Goal: Information Seeking & Learning: Check status

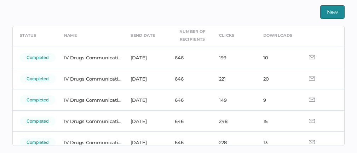
scroll to position [38, 0]
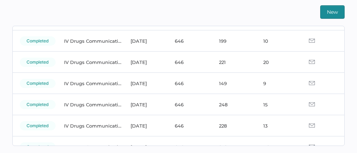
scroll to position [53, 0]
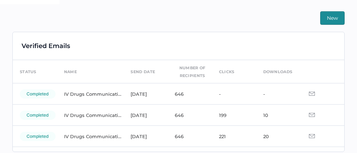
scroll to position [165, 0]
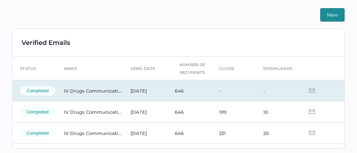
click at [309, 91] on img at bounding box center [312, 91] width 6 height 4
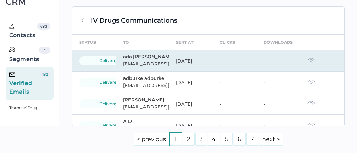
click at [308, 60] on img at bounding box center [311, 60] width 7 height 5
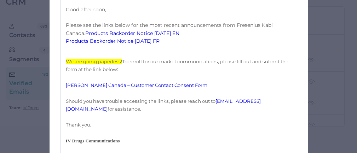
scroll to position [168, 0]
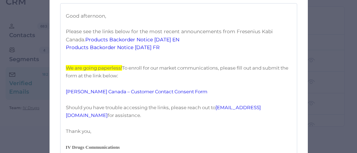
click at [129, 43] on link "Products Backorder Notice 08.18.2025 EN" at bounding box center [132, 39] width 94 height 6
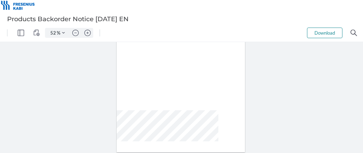
scroll to position [35, 0]
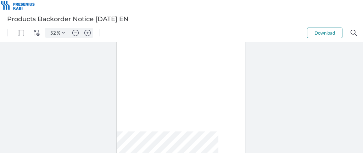
type input "37"
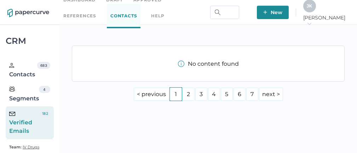
scroll to position [39, 0]
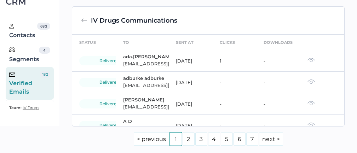
click at [26, 85] on div "Verified Emails" at bounding box center [24, 84] width 31 height 26
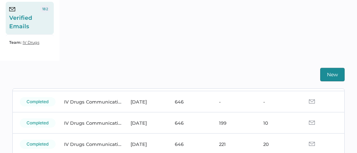
scroll to position [42, 0]
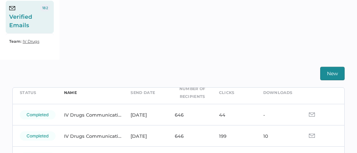
scroll to position [43, 0]
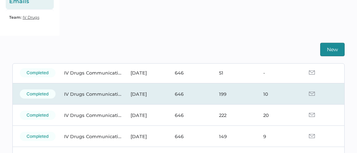
scroll to position [52, 0]
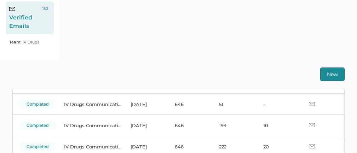
scroll to position [53, 0]
